Goal: Task Accomplishment & Management: Complete application form

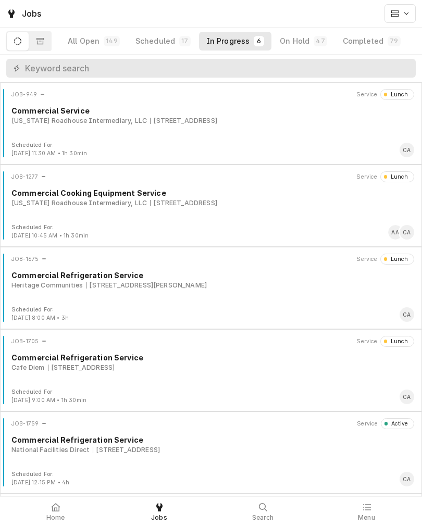
scroll to position [80, 0]
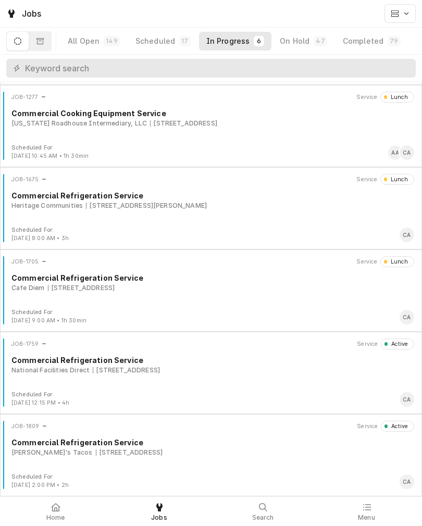
click at [267, 362] on div "Commercial Refrigeration Service" at bounding box center [212, 360] width 403 height 11
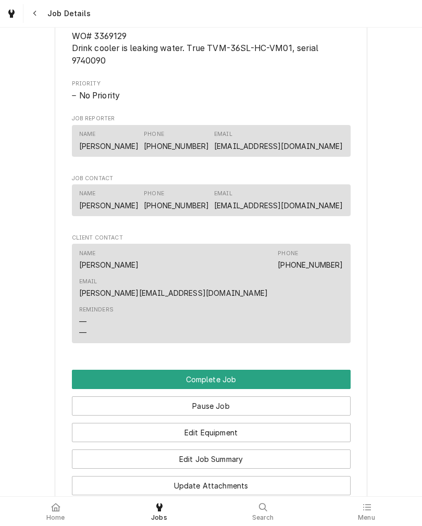
scroll to position [756, 0]
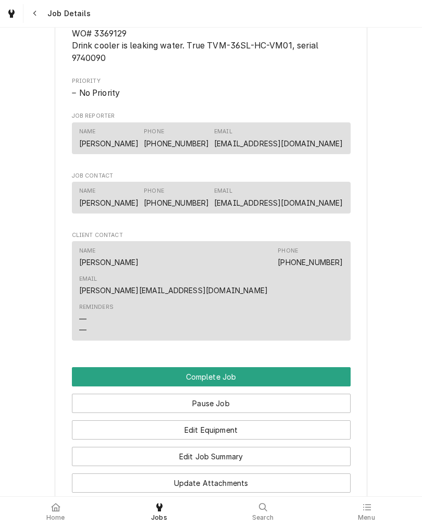
click at [93, 425] on button "Edit Equipment" at bounding box center [211, 429] width 279 height 19
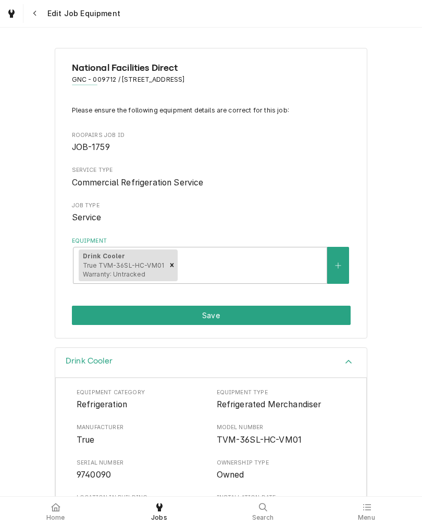
click at [87, 313] on button "Save" at bounding box center [211, 315] width 279 height 19
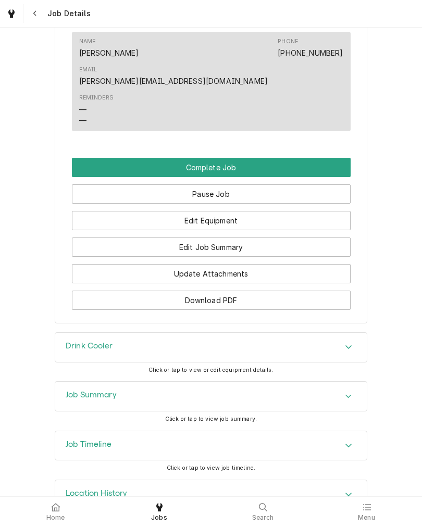
scroll to position [965, 0]
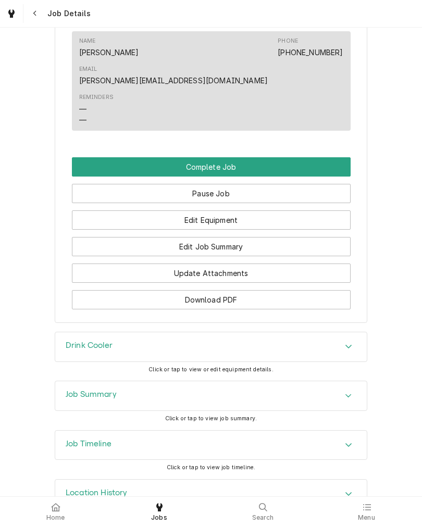
click at [92, 242] on button "Edit Job Summary" at bounding box center [211, 246] width 279 height 19
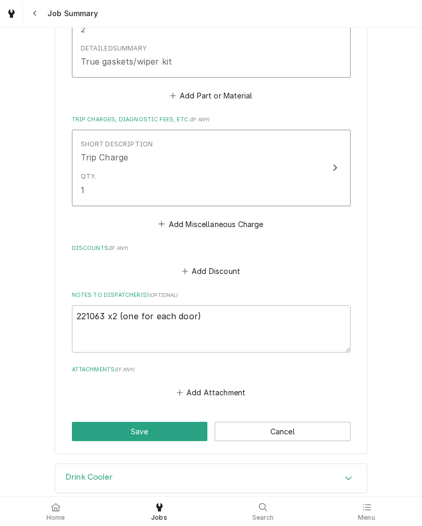
scroll to position [775, 0]
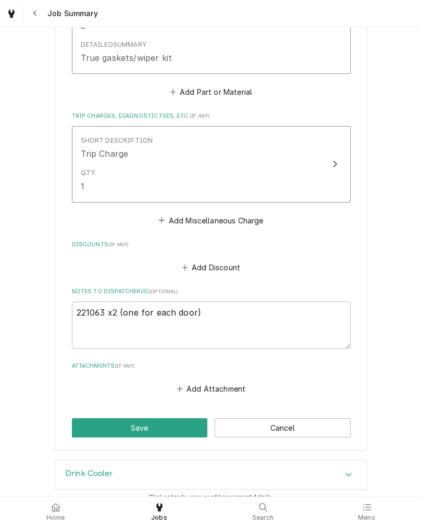
click at [85, 428] on button "Save" at bounding box center [140, 427] width 136 height 19
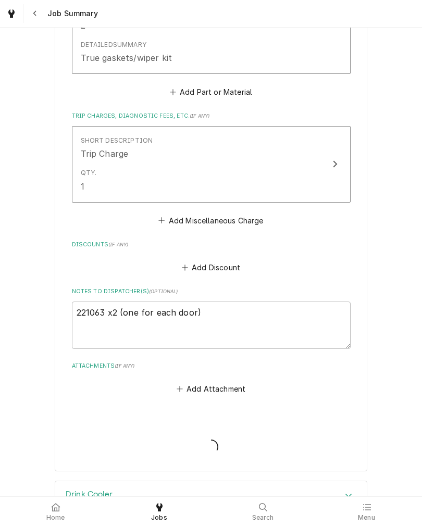
type textarea "x"
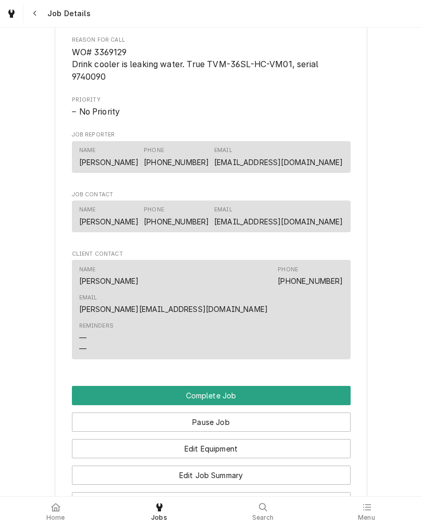
scroll to position [744, 0]
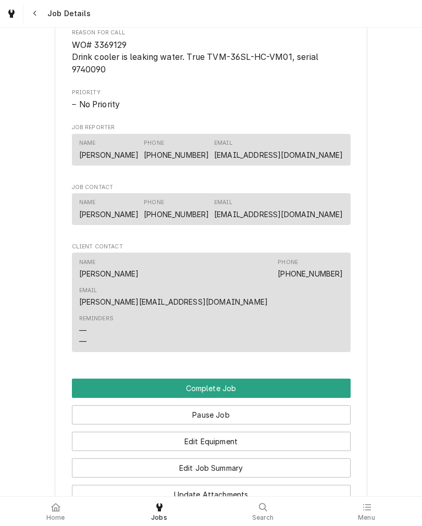
click at [82, 379] on button "Complete Job" at bounding box center [211, 388] width 279 height 19
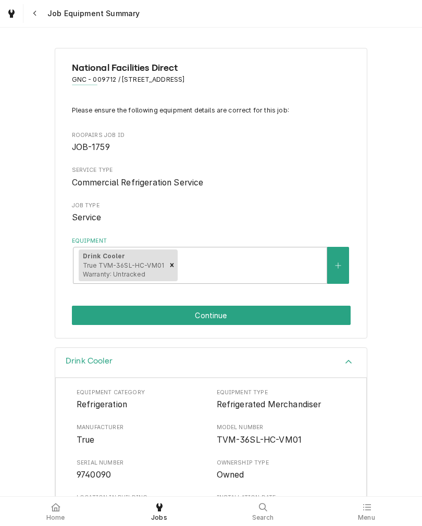
click at [85, 312] on button "Continue" at bounding box center [211, 315] width 279 height 19
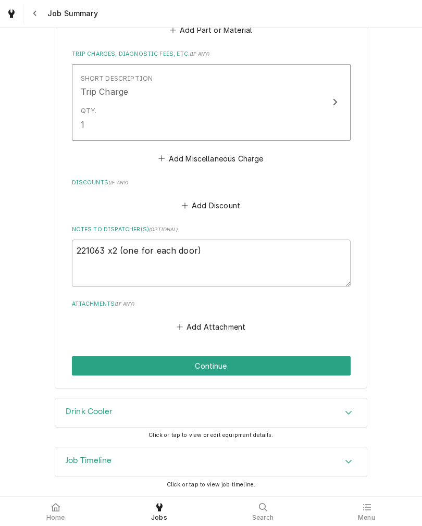
scroll to position [839, 0]
click at [337, 366] on button "Continue" at bounding box center [211, 365] width 279 height 19
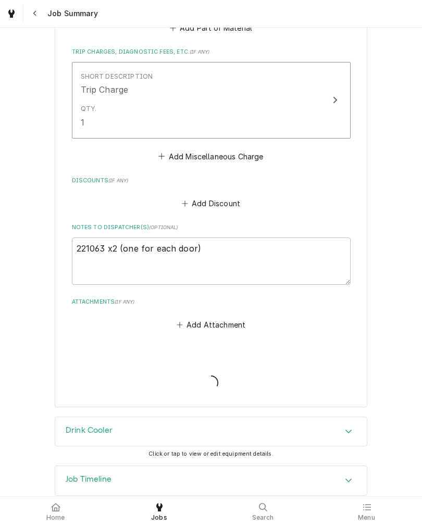
type textarea "x"
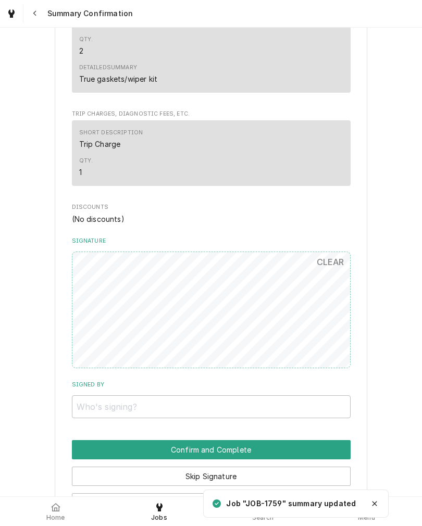
scroll to position [715, 0]
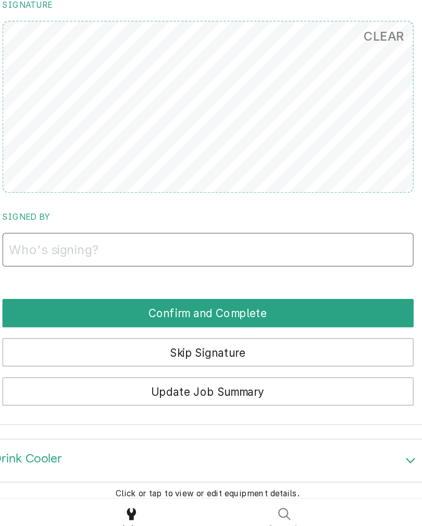
click at [72, 317] on input "Signed By" at bounding box center [211, 328] width 279 height 23
type input "A"
type input "[PERSON_NAME]"
click at [72, 362] on button "Confirm and Complete" at bounding box center [211, 371] width 279 height 19
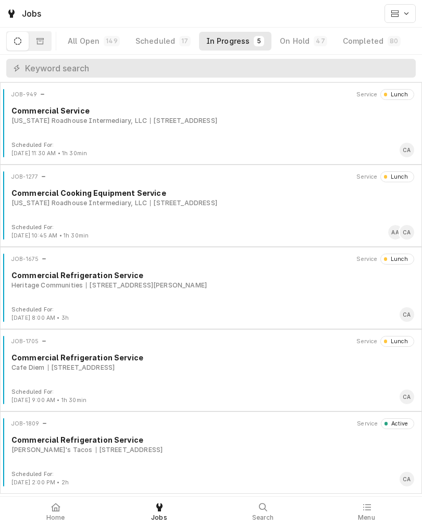
click at [56, 510] on icon at bounding box center [55, 507] width 9 height 8
